Goal: Task Accomplishment & Management: Manage account settings

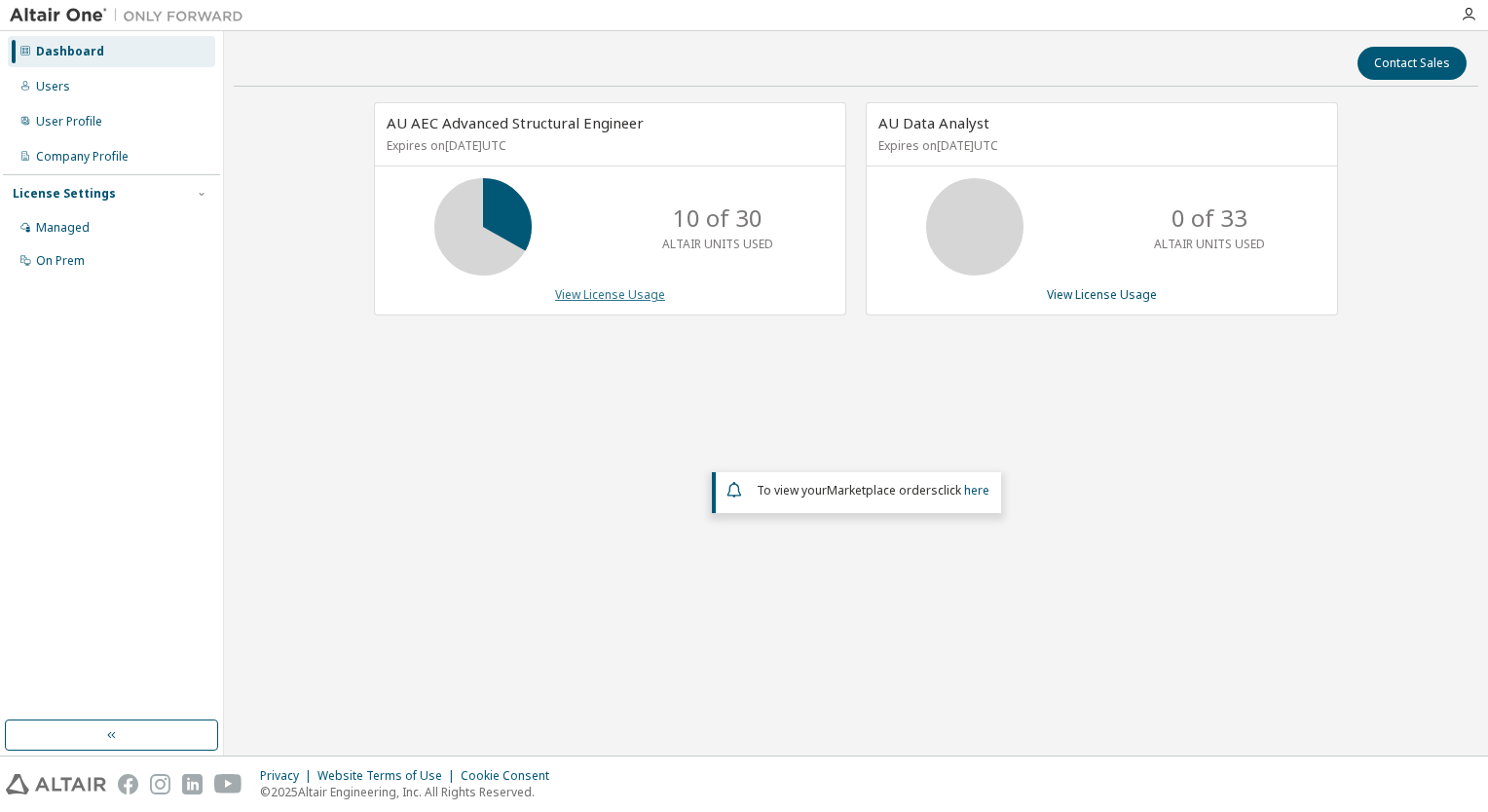
click at [569, 289] on link "View License Usage" at bounding box center [609, 294] width 110 height 17
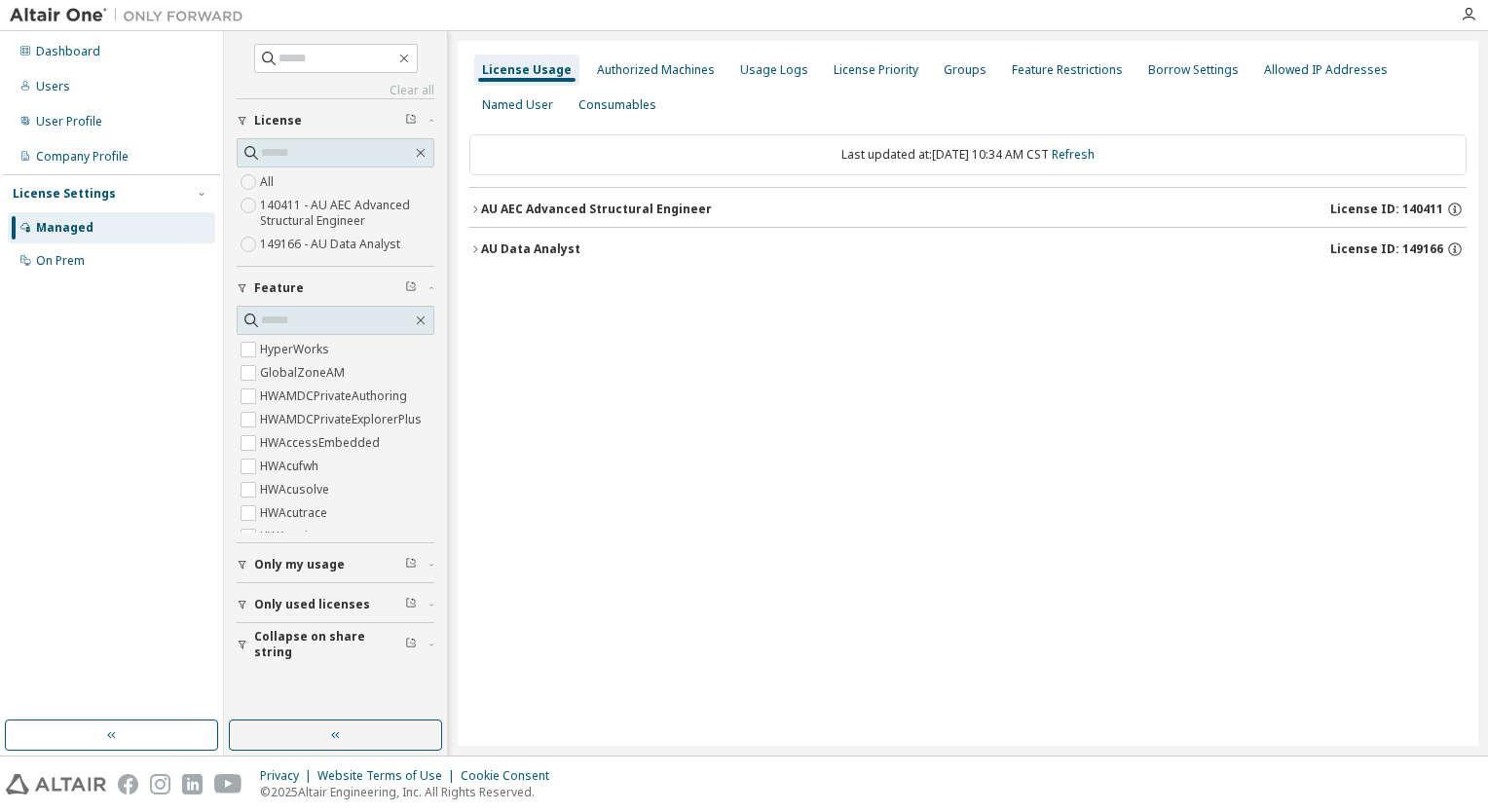
click at [477, 209] on icon "button" at bounding box center [475, 210] width 12 height 12
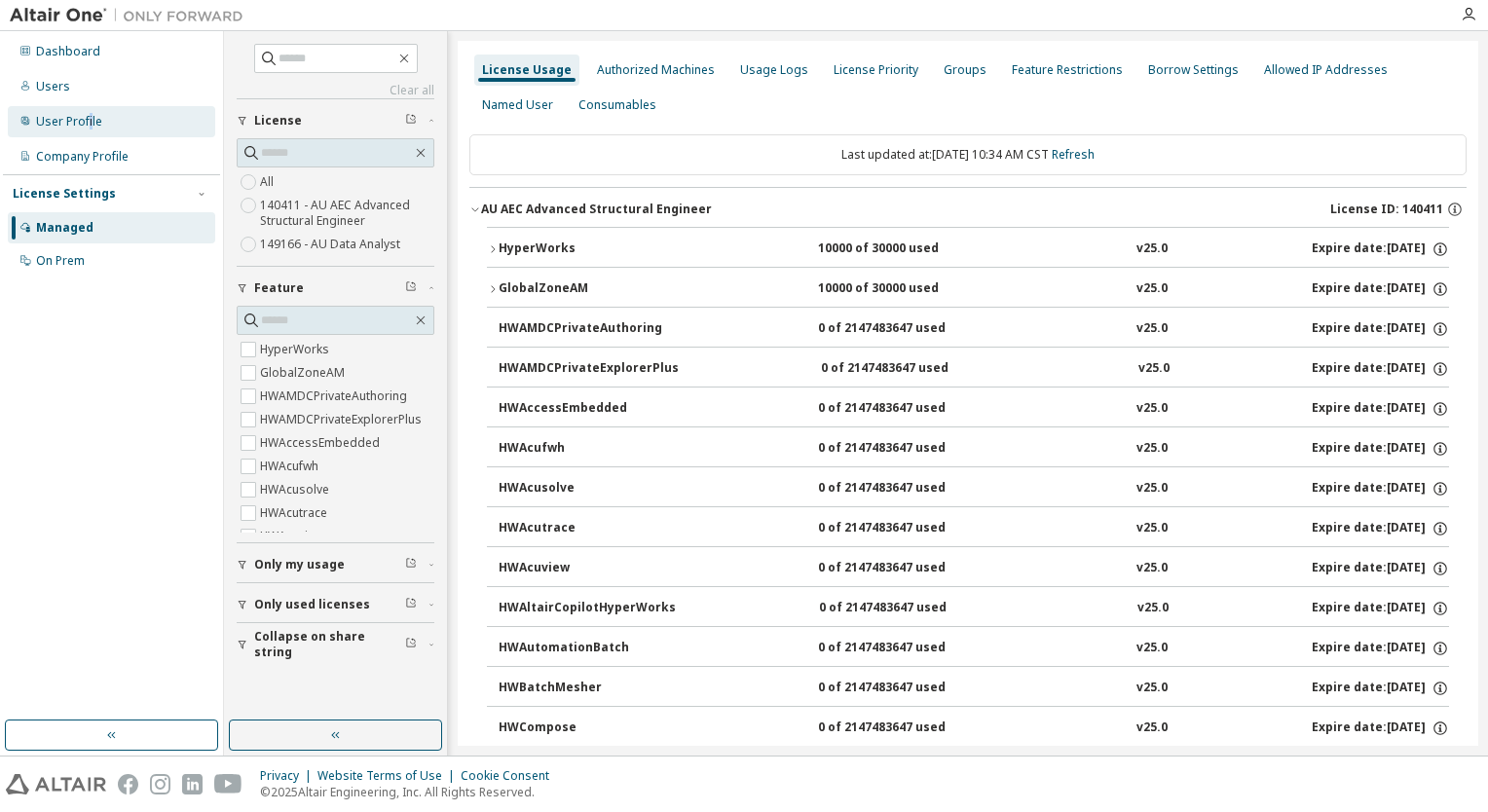
click at [90, 120] on div "User Profile" at bounding box center [69, 122] width 66 height 16
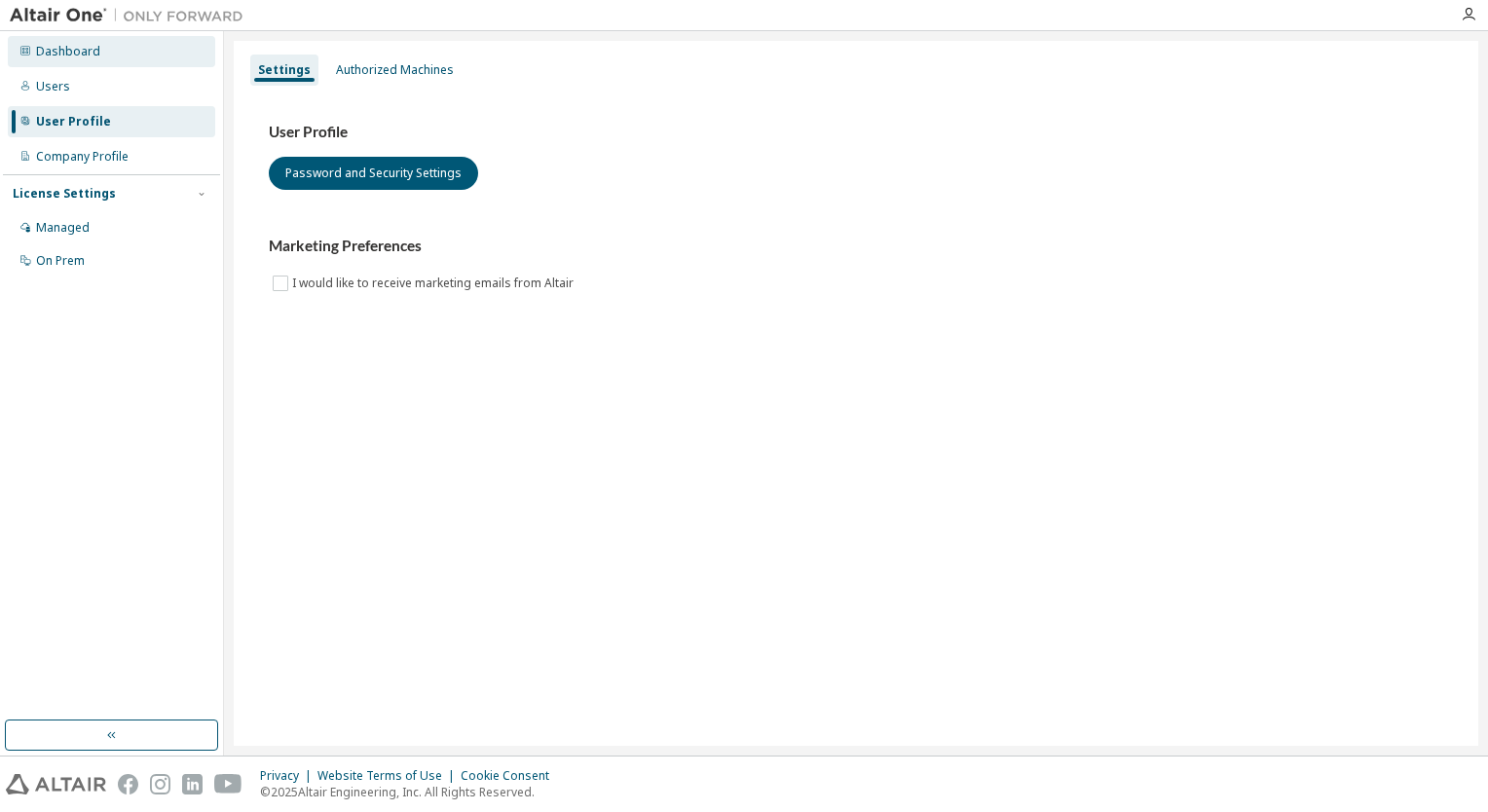
drag, startPoint x: 90, startPoint y: 120, endPoint x: 83, endPoint y: 53, distance: 67.4
click at [83, 53] on div "Dashboard" at bounding box center [68, 52] width 64 height 16
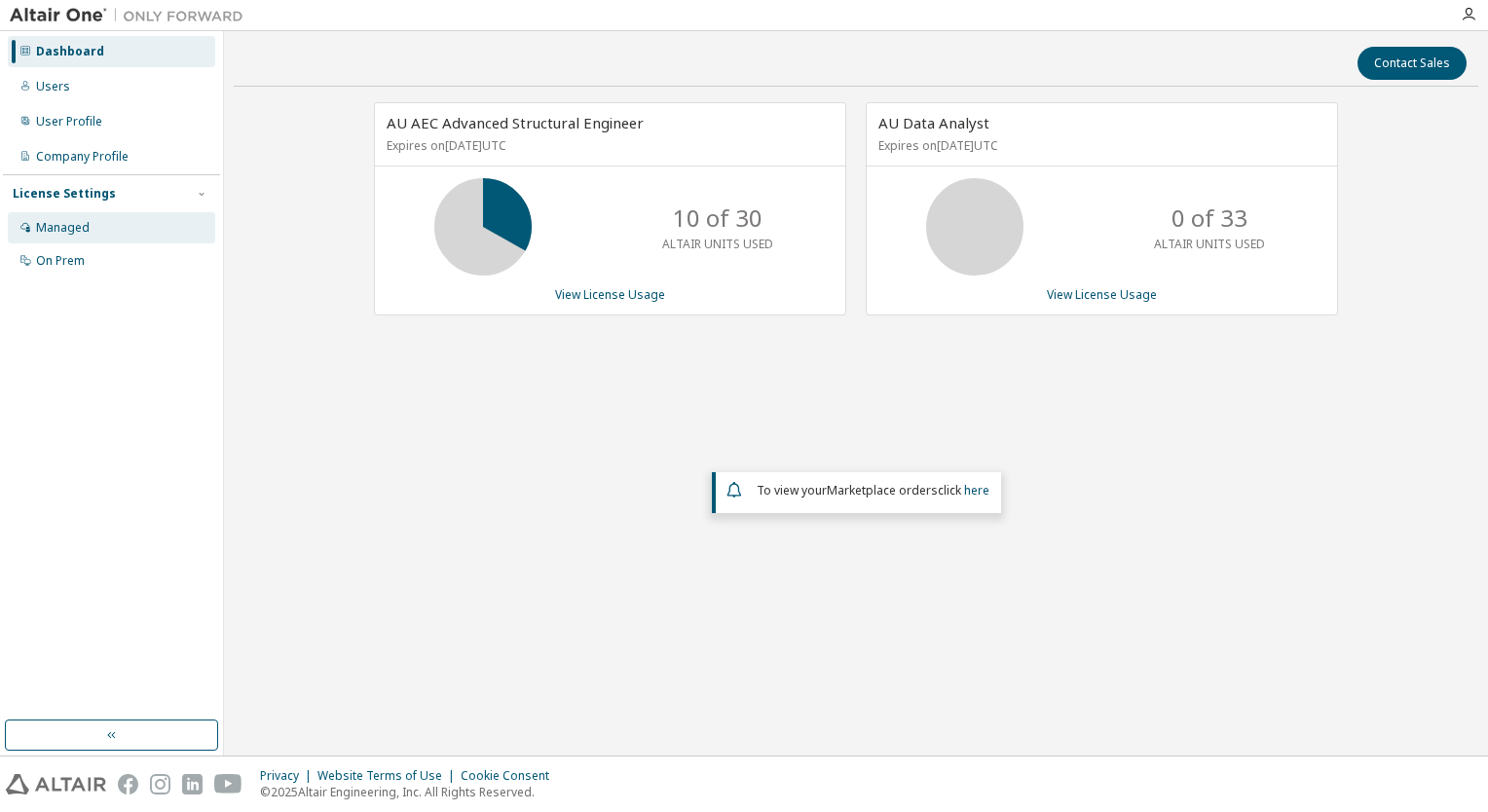
click at [67, 224] on div "Managed" at bounding box center [62, 228] width 54 height 16
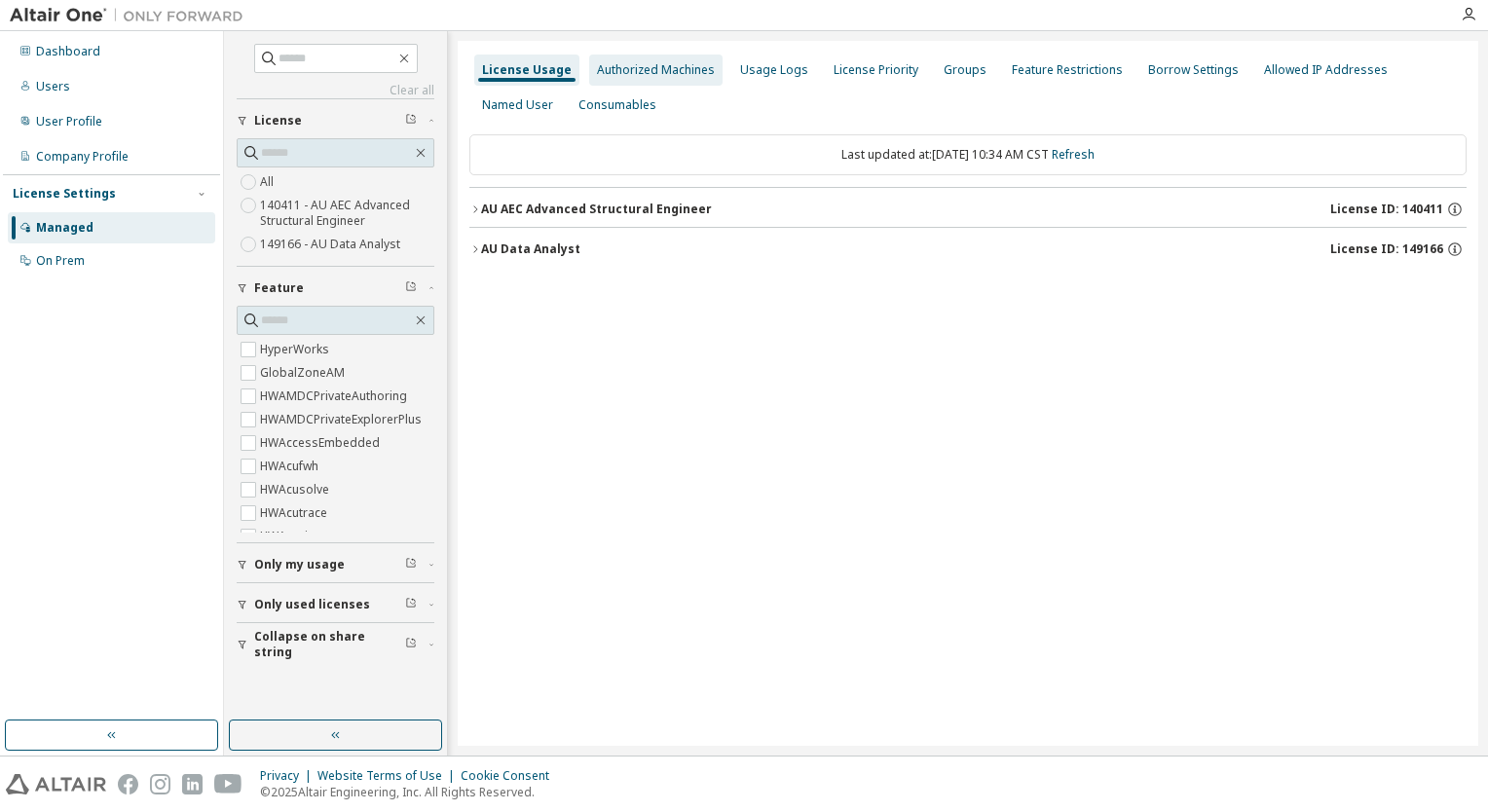
click at [666, 73] on div "Authorized Machines" at bounding box center [655, 70] width 118 height 16
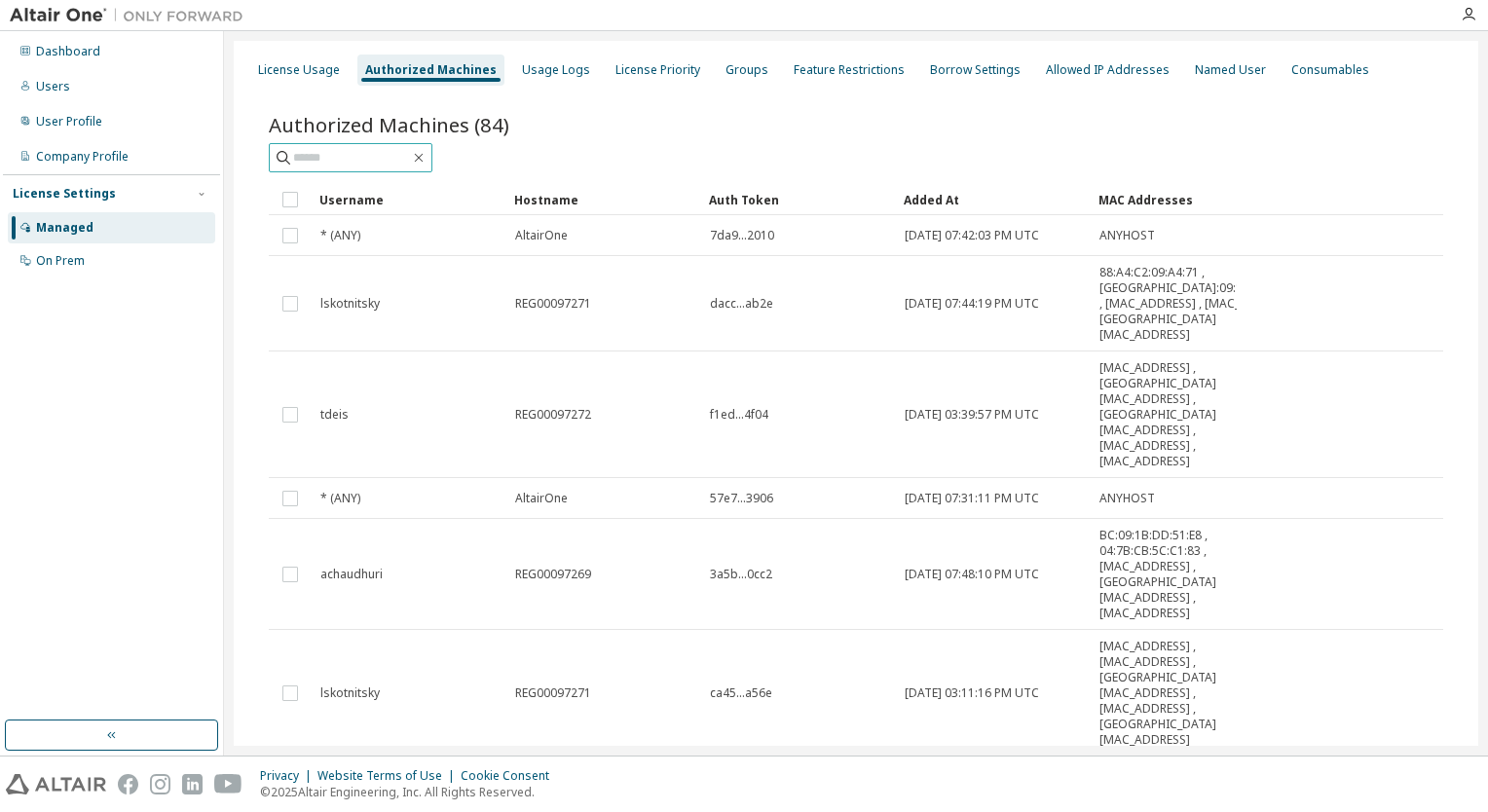
click at [340, 166] on input "text" at bounding box center [352, 158] width 117 height 19
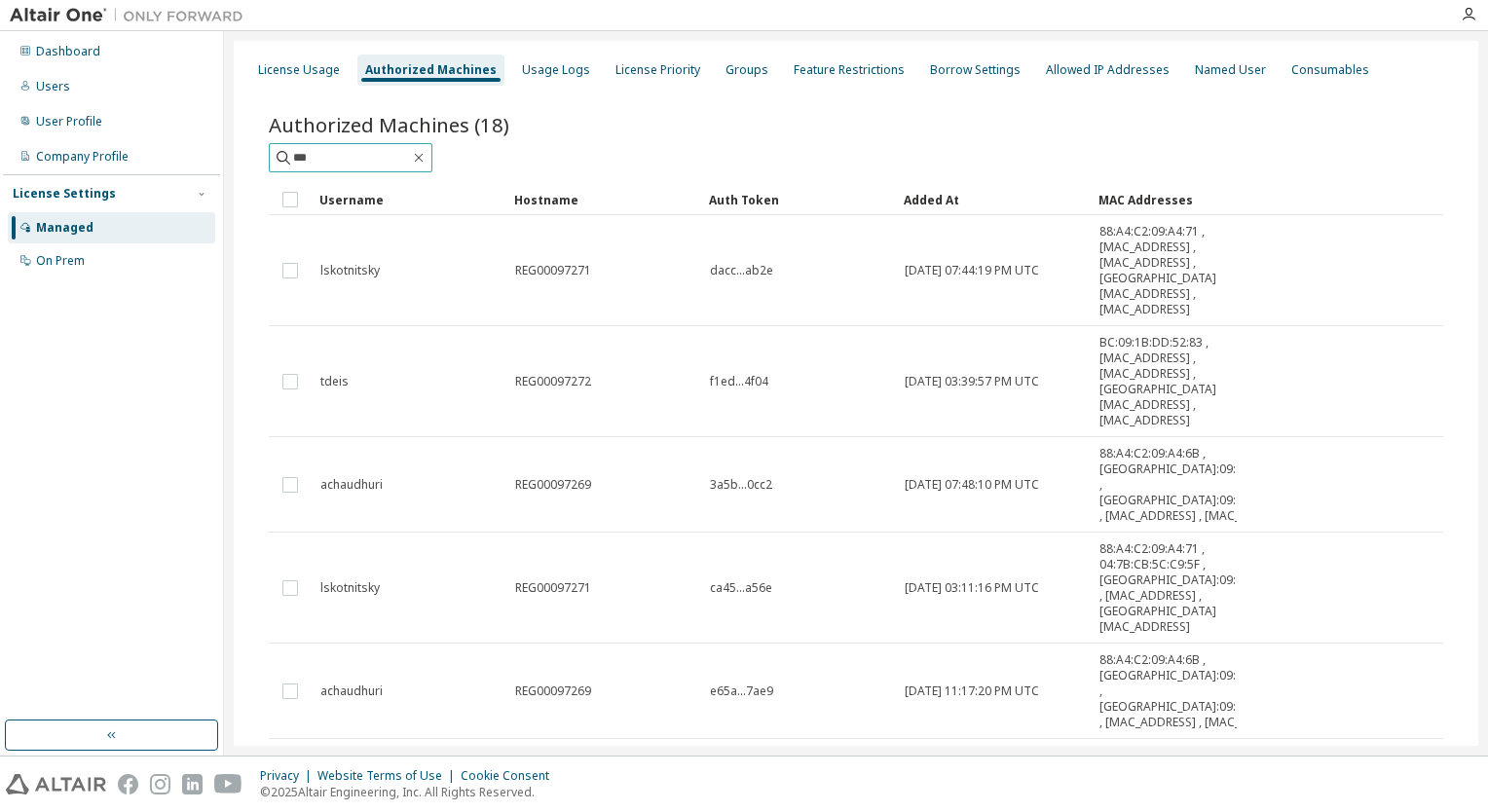
click at [366, 157] on input "***" at bounding box center [352, 158] width 117 height 19
type input "*"
type input "**********"
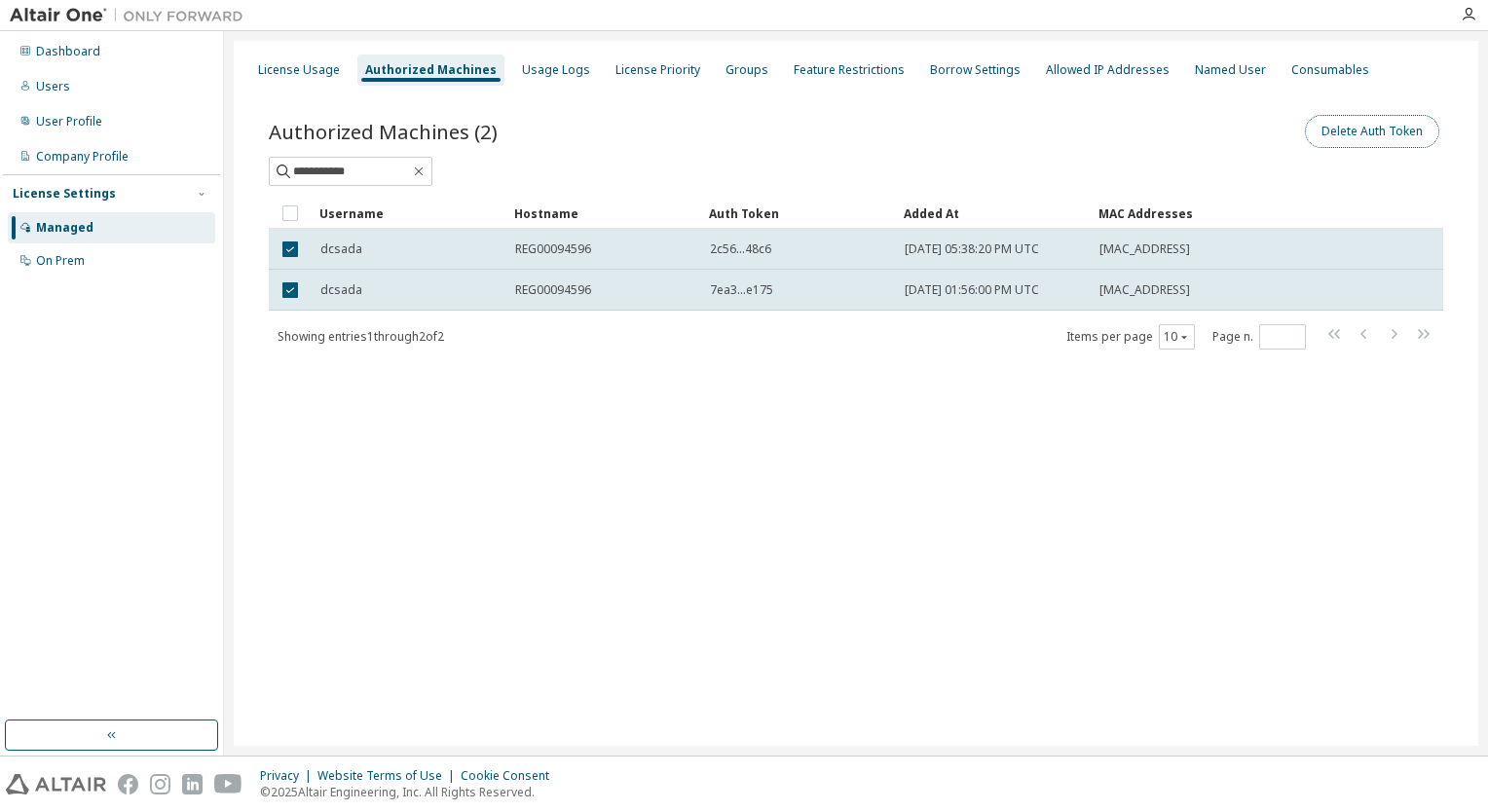
click at [1389, 130] on button "Delete Auth Token" at bounding box center [1372, 132] width 135 height 33
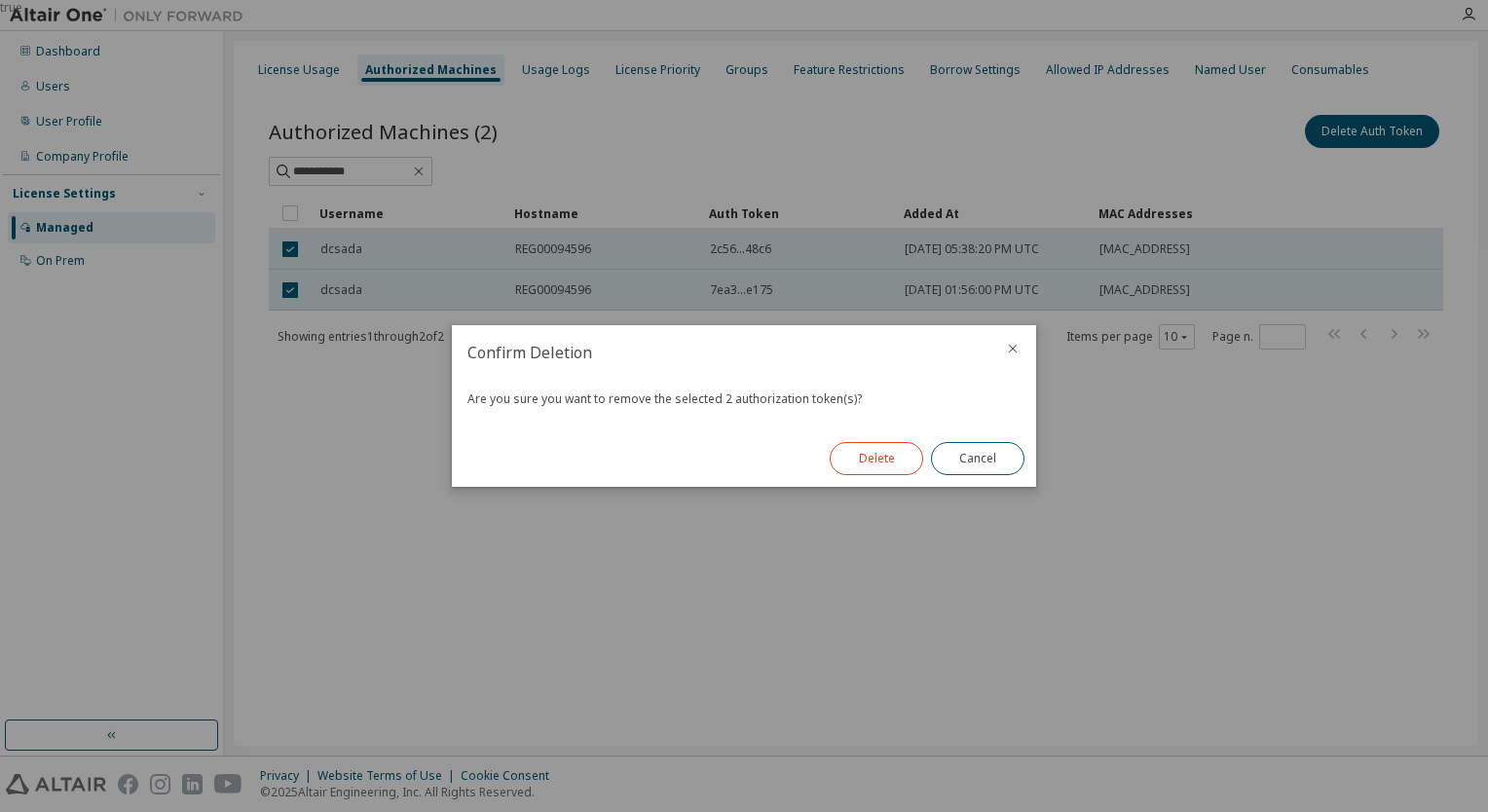
click at [869, 453] on button "Delete" at bounding box center [877, 458] width 94 height 33
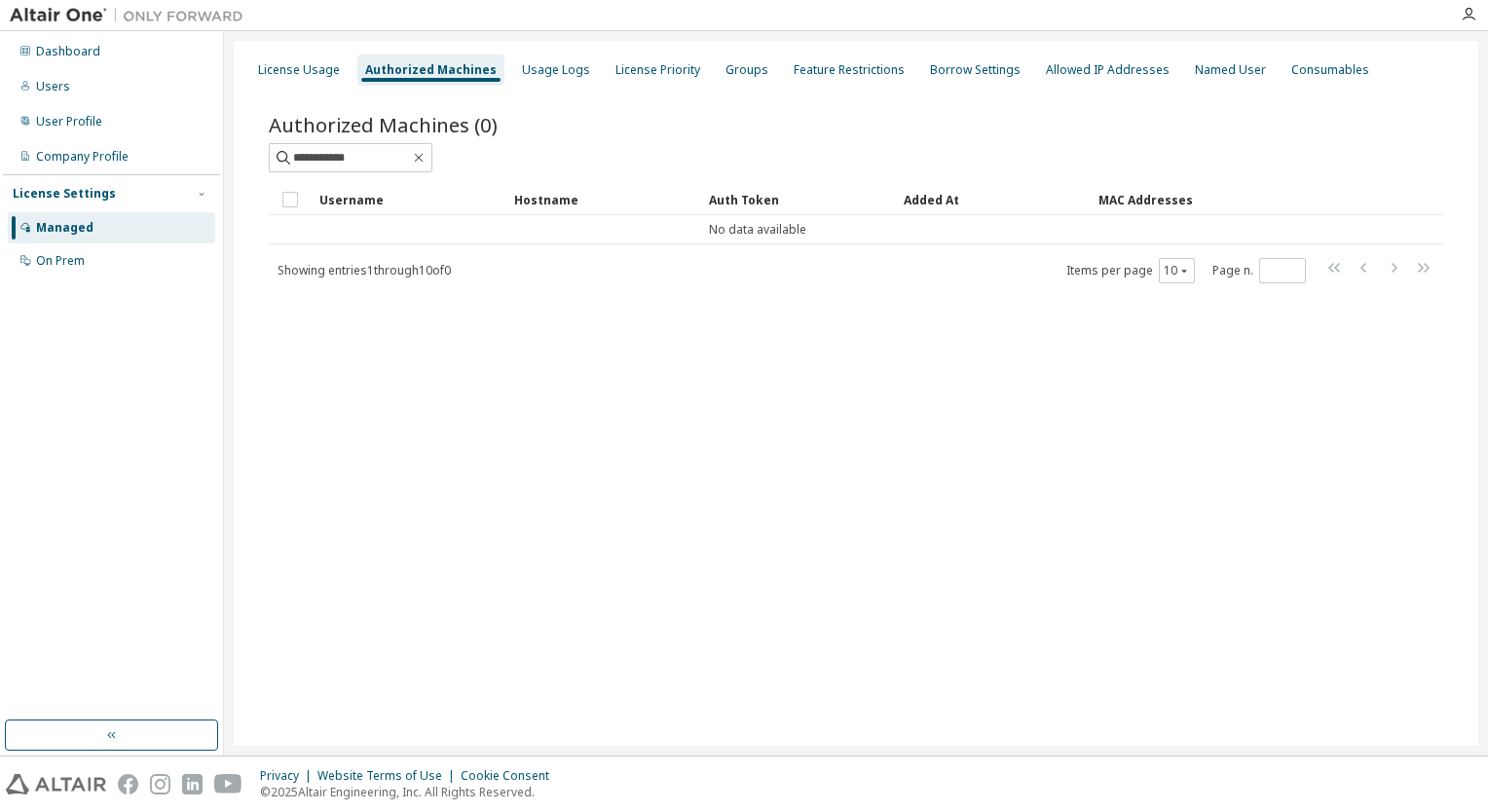
click at [401, 76] on div "Authorized Machines" at bounding box center [430, 70] width 132 height 16
click at [261, 65] on div "License Usage" at bounding box center [299, 70] width 82 height 16
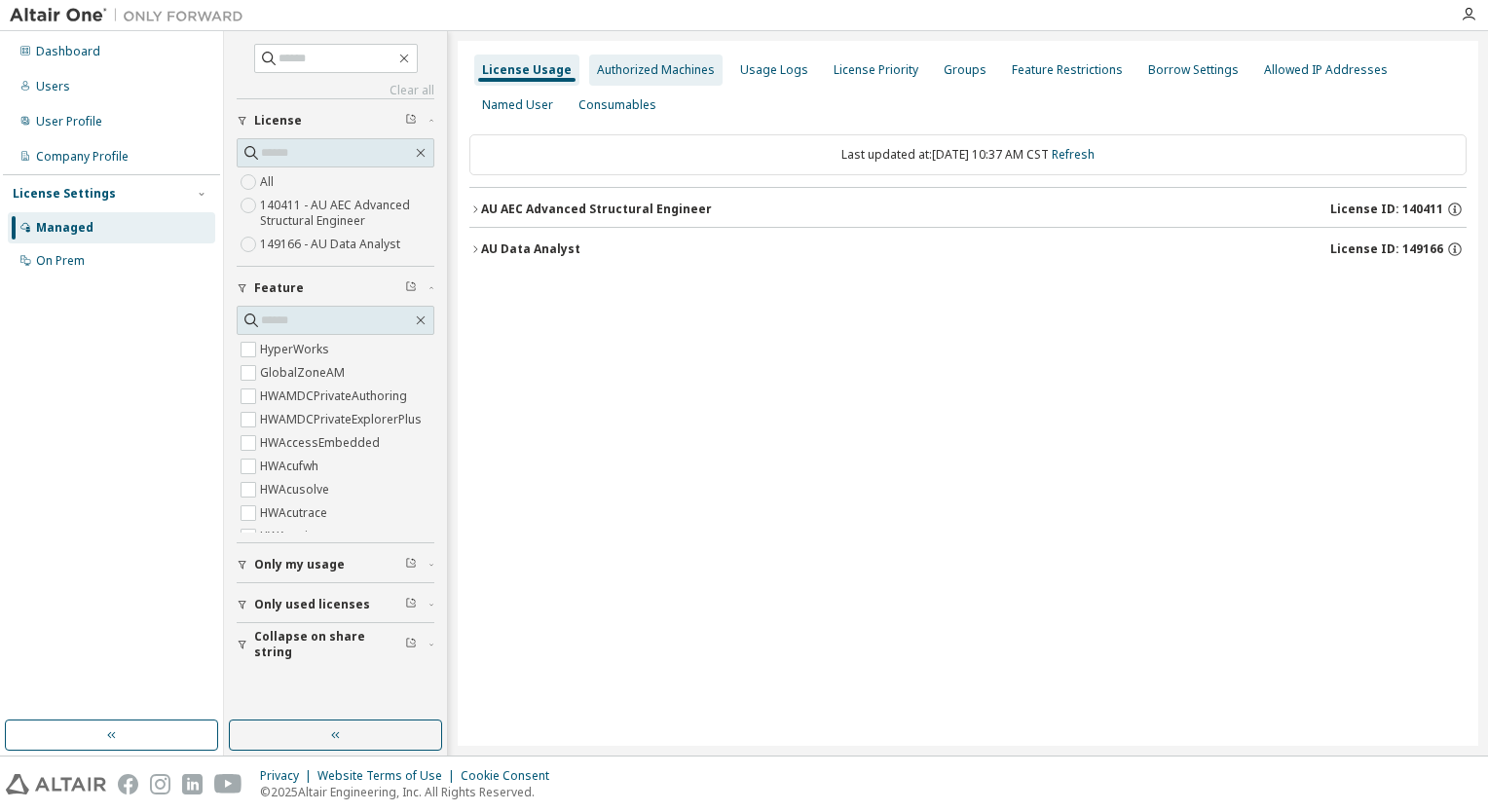
click at [607, 71] on div "Authorized Machines" at bounding box center [655, 70] width 118 height 16
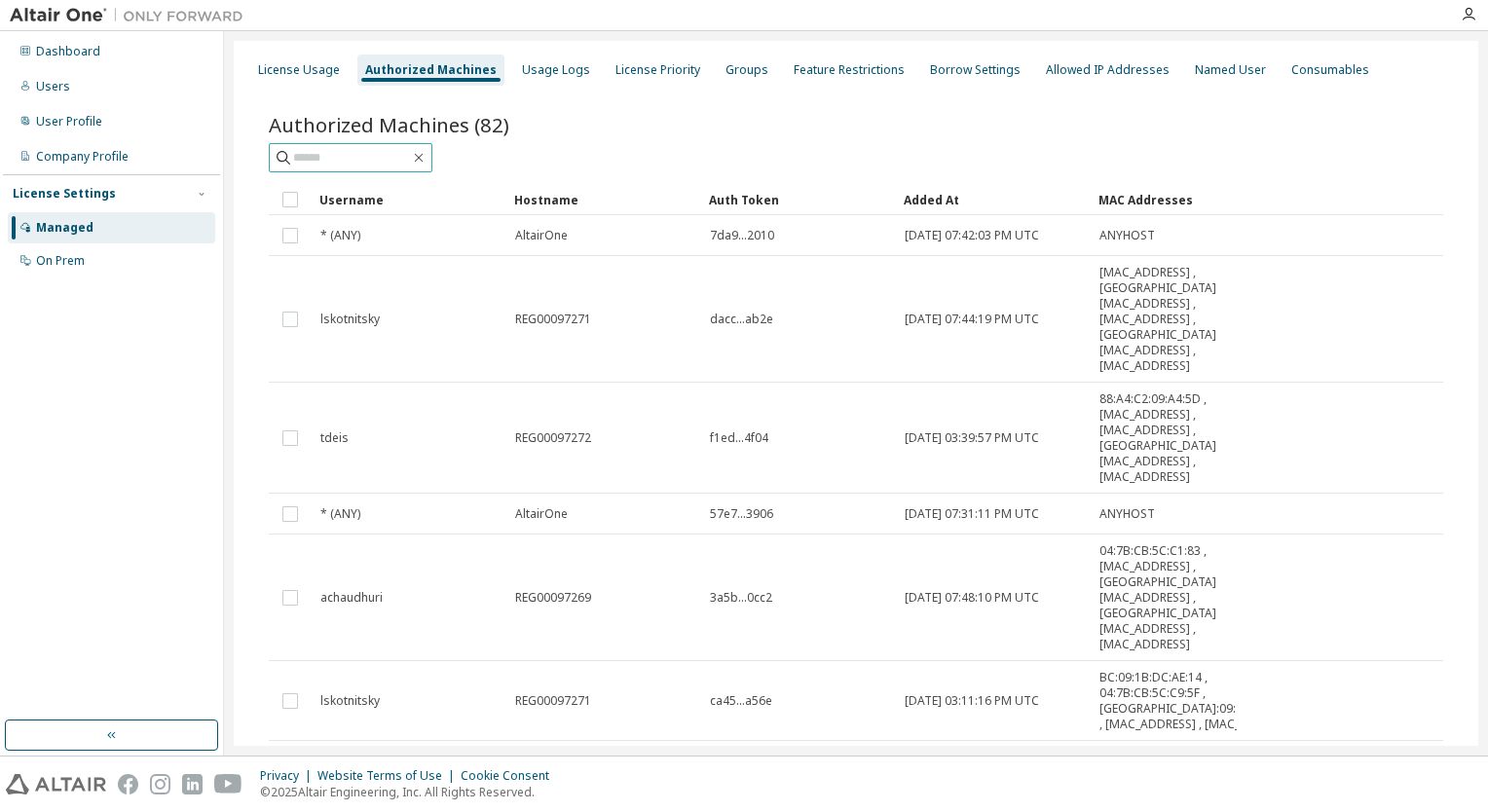
click at [377, 154] on input "text" at bounding box center [352, 158] width 117 height 19
type input "***"
click at [62, 124] on div "User Profile" at bounding box center [69, 122] width 66 height 16
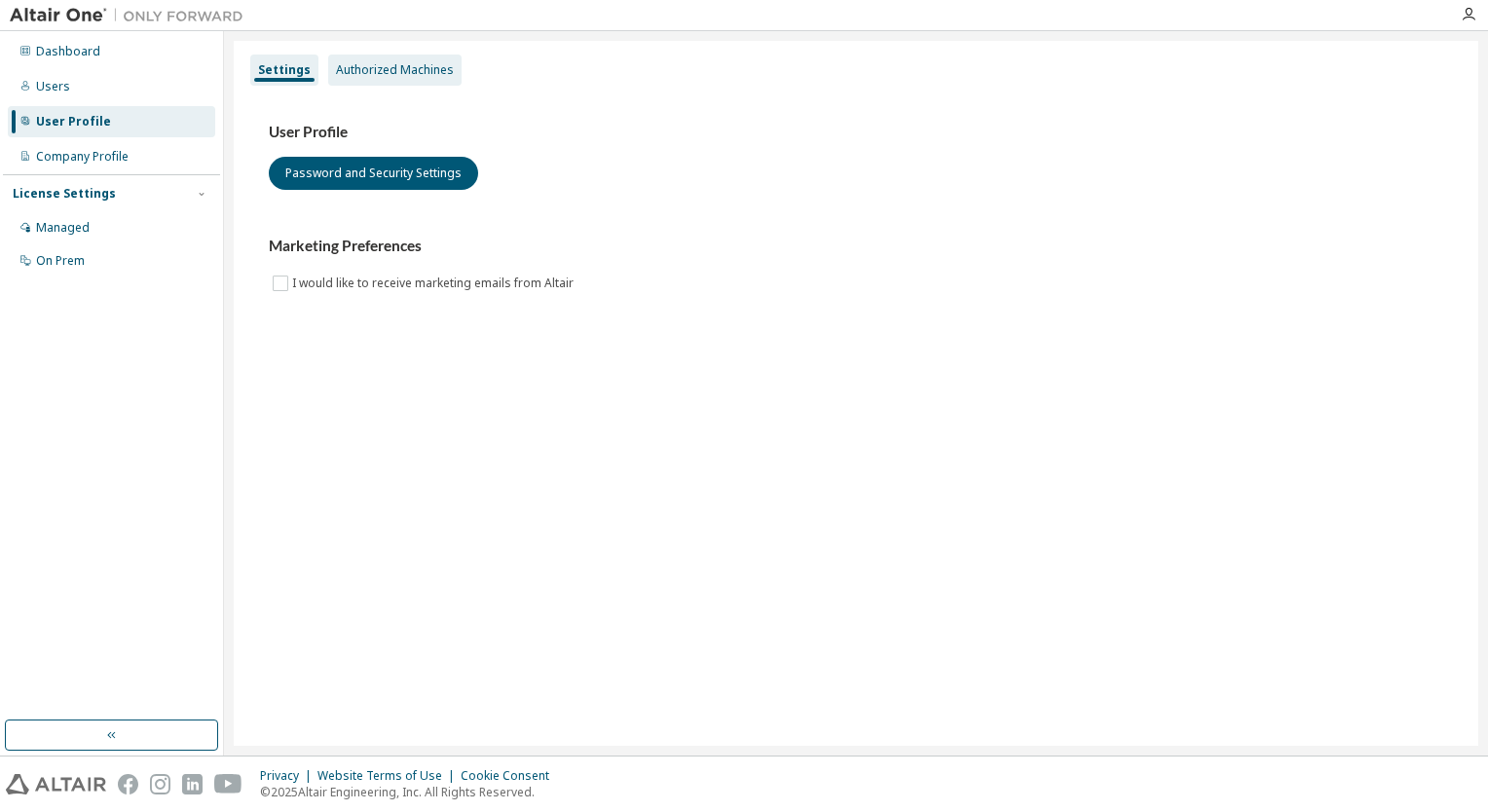
click at [403, 58] on div "Authorized Machines" at bounding box center [394, 70] width 134 height 31
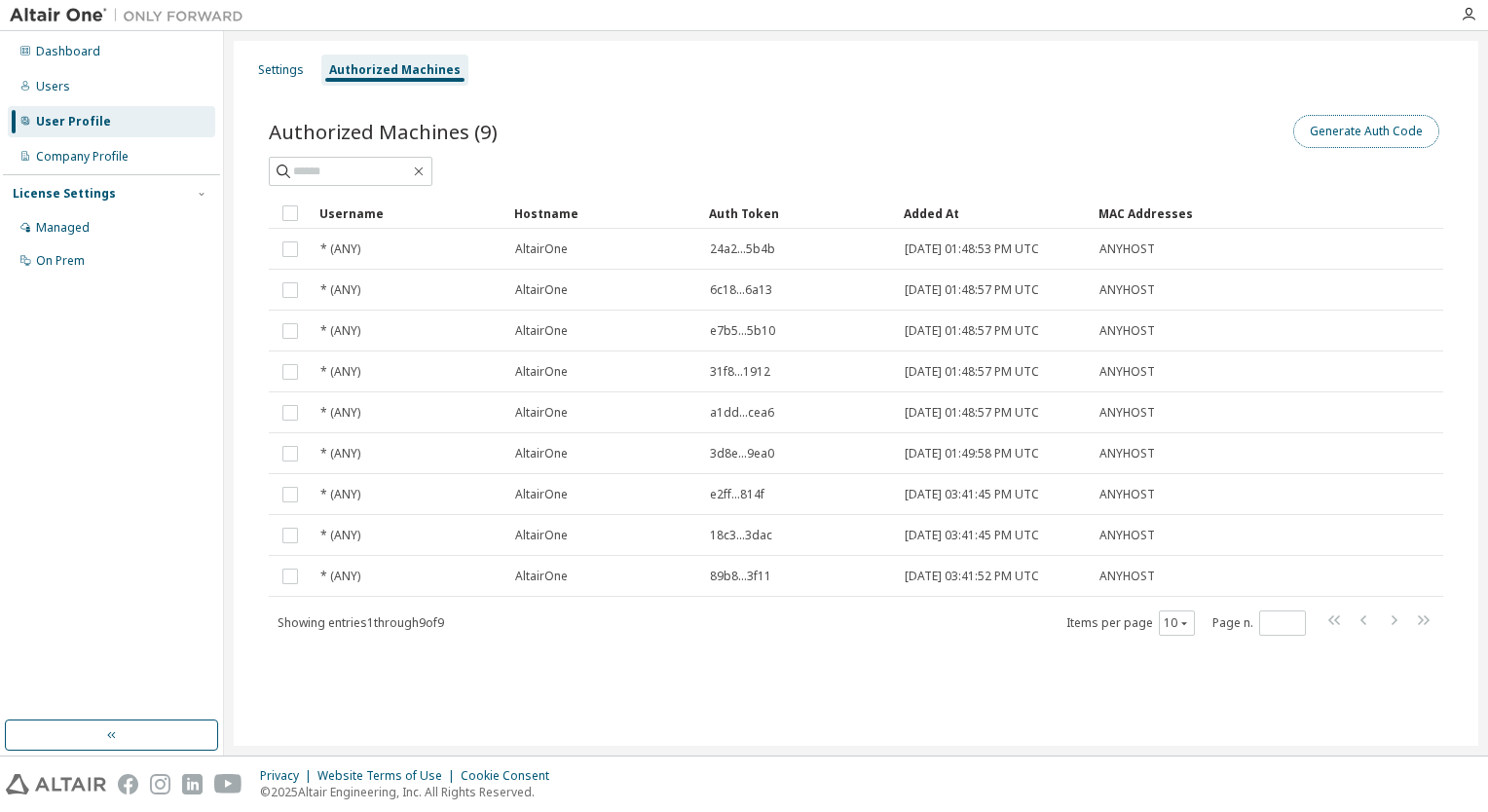
click at [1388, 131] on button "Generate Auth Code" at bounding box center [1366, 132] width 146 height 33
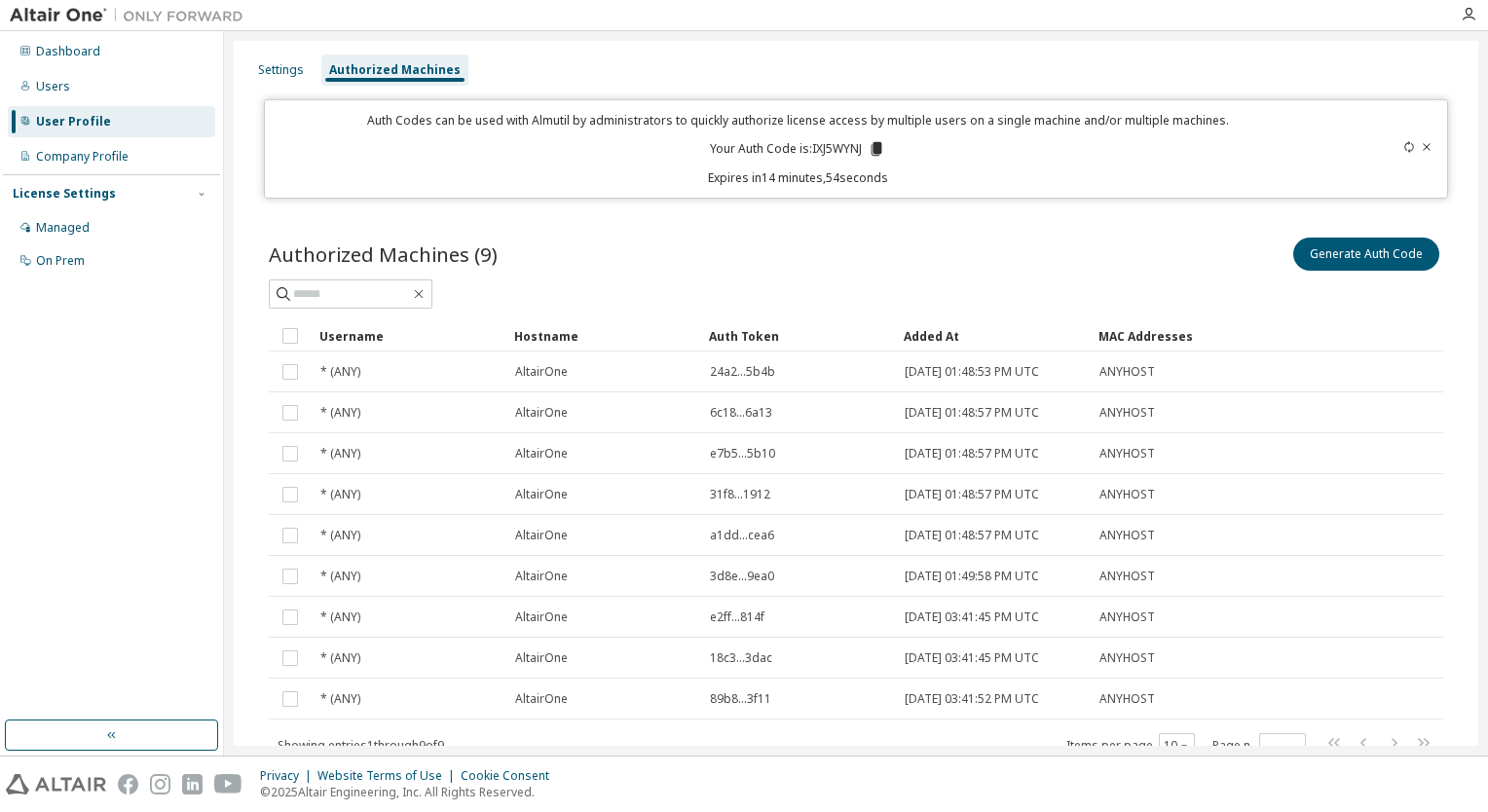
click at [872, 146] on icon at bounding box center [877, 149] width 11 height 14
